Goal: Task Accomplishment & Management: Use online tool/utility

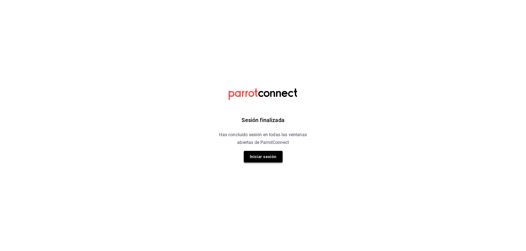
click at [258, 157] on button "Iniciar sesión" at bounding box center [263, 157] width 39 height 12
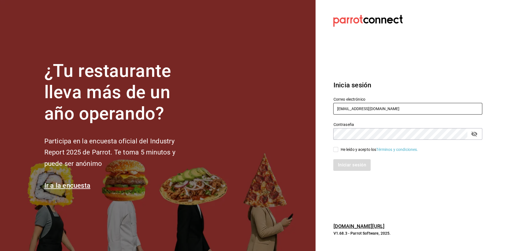
click at [359, 111] on input "[EMAIL_ADDRESS][DOMAIN_NAME]" at bounding box center [407, 109] width 149 height 12
paste input "green@rino"
type input "[EMAIL_ADDRESS][DOMAIN_NAME]"
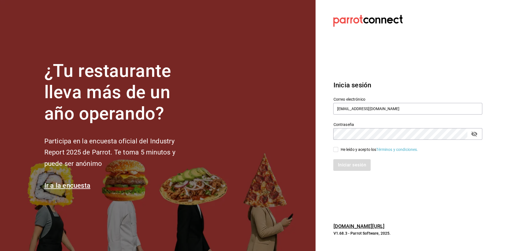
click at [336, 151] on input "He leído y acepto los Términos y condiciones." at bounding box center [335, 149] width 5 height 5
checkbox input "true"
click at [347, 168] on button "Iniciar sesión" at bounding box center [352, 165] width 38 height 12
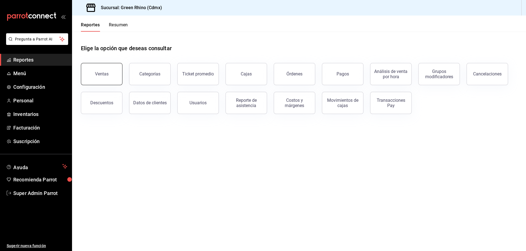
click at [108, 71] on button "Ventas" at bounding box center [102, 74] width 42 height 22
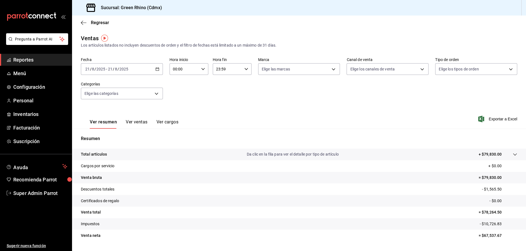
click at [129, 70] on div "2025-08-21 21 / 8 / 2025 - 2025-08-21 21 / 8 / 2025" at bounding box center [122, 69] width 82 height 12
click at [115, 135] on span "Rango de fechas" at bounding box center [107, 136] width 43 height 6
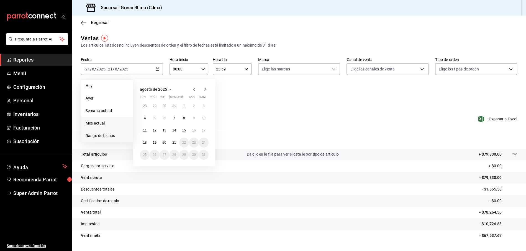
click at [109, 126] on li "Mes actual" at bounding box center [107, 123] width 52 height 12
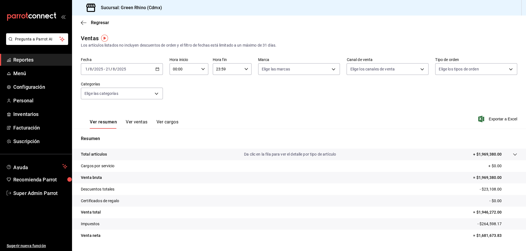
click at [115, 70] on input "8" at bounding box center [114, 69] width 3 height 4
click at [116, 112] on span "Semana actual" at bounding box center [107, 111] width 43 height 6
click at [17, 61] on span "Reportes" at bounding box center [40, 59] width 54 height 7
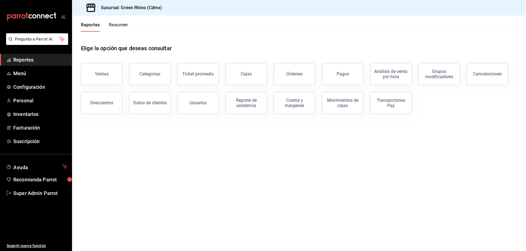
click at [34, 64] on link "Reportes" at bounding box center [36, 60] width 72 height 12
click at [33, 64] on link "Reportes" at bounding box center [36, 60] width 72 height 12
